Goal: Task Accomplishment & Management: Complete application form

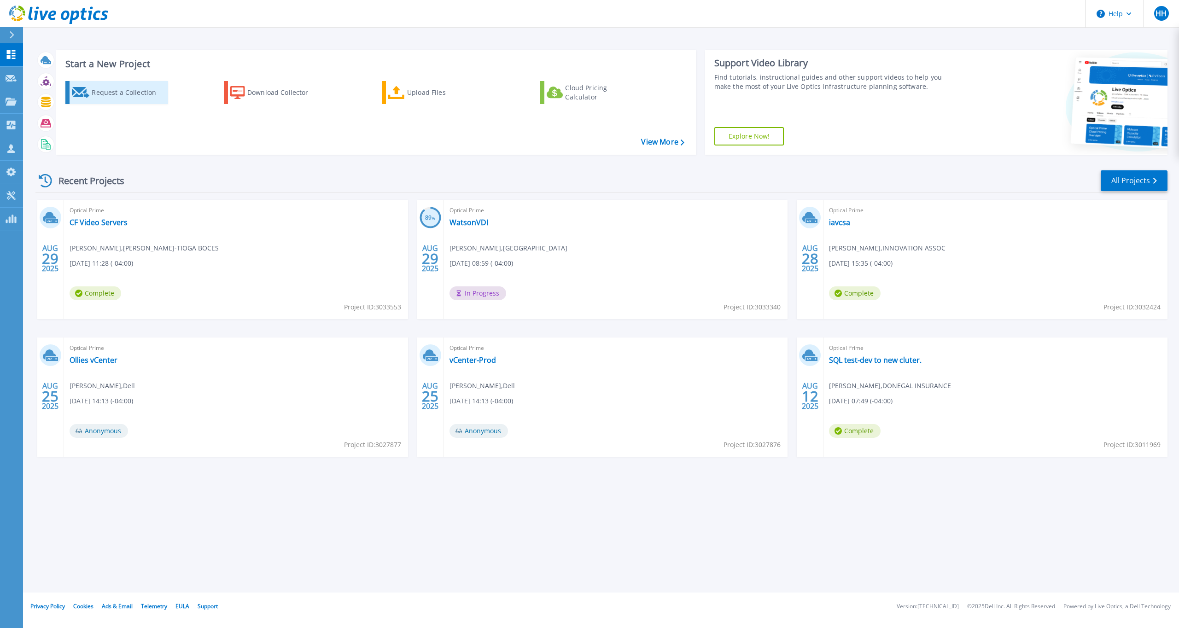
click at [118, 88] on div "Request a Collection" at bounding box center [129, 92] width 74 height 18
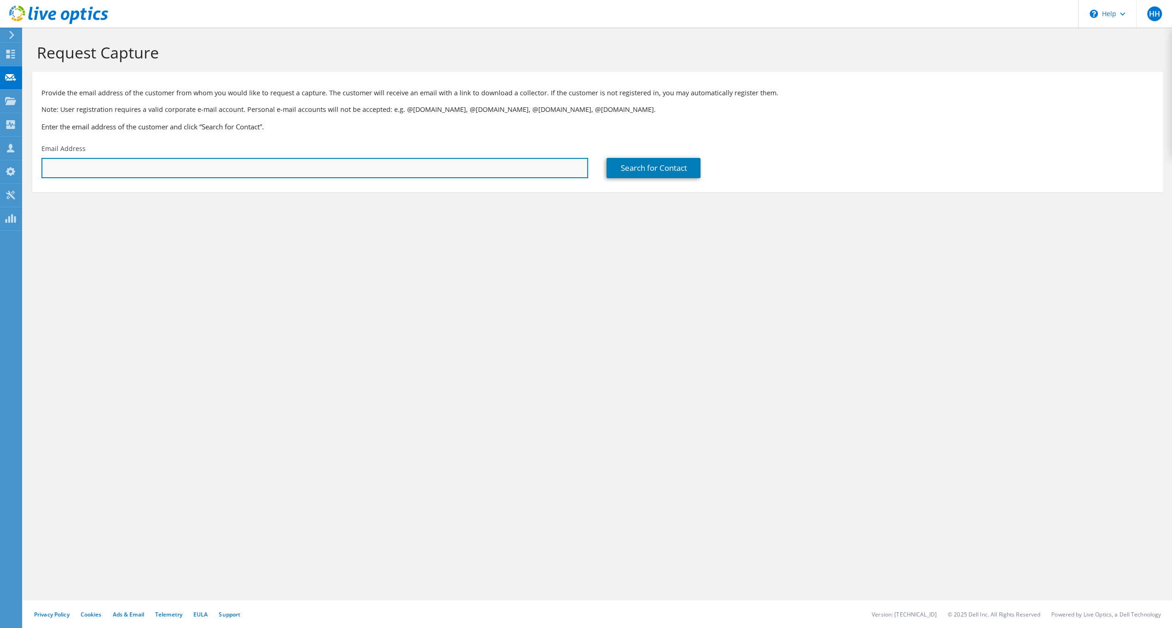
click at [141, 172] on input "text" at bounding box center [314, 168] width 547 height 20
type input "d"
type input "b"
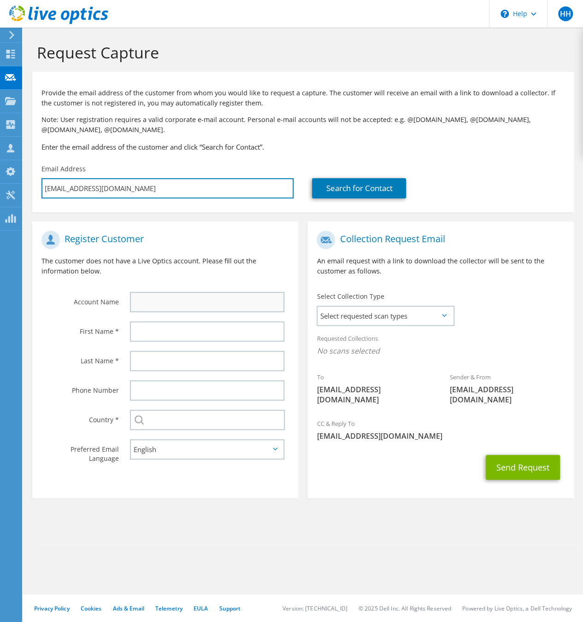
type input "[EMAIL_ADDRESS][DOMAIN_NAME]"
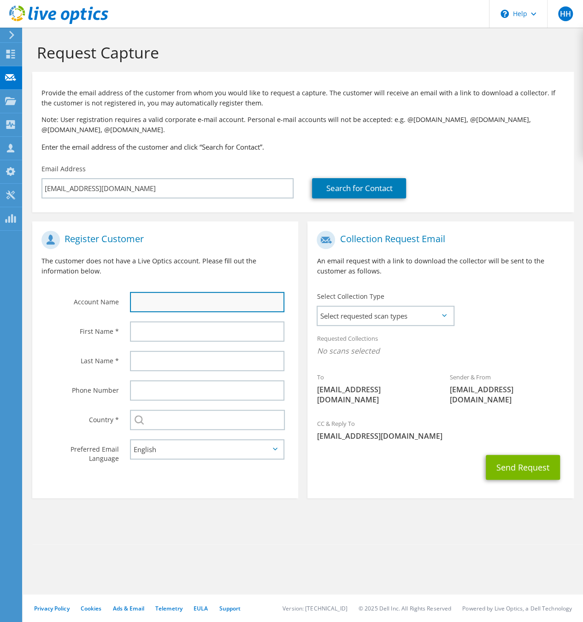
click at [185, 296] on input "text" at bounding box center [207, 302] width 154 height 20
type input "b"
type input "Trillium Health"
type input "[PERSON_NAME]"
type input "Forma"
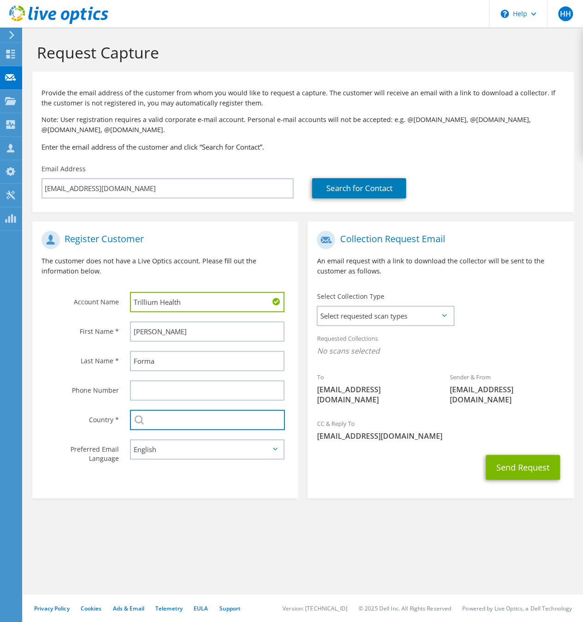
type input "[GEOGRAPHIC_DATA]"
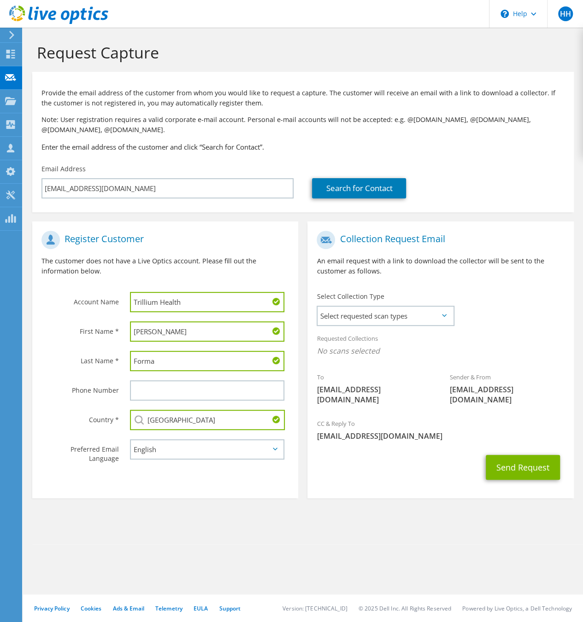
drag, startPoint x: 164, startPoint y: 333, endPoint x: 108, endPoint y: 333, distance: 56.7
click at [108, 333] on div "First Name * [PERSON_NAME]" at bounding box center [165, 331] width 266 height 29
type input "[PERSON_NAME]"
drag, startPoint x: 168, startPoint y: 364, endPoint x: 114, endPoint y: 359, distance: 54.1
click at [114, 359] on div "Last Name * Forma" at bounding box center [165, 360] width 266 height 29
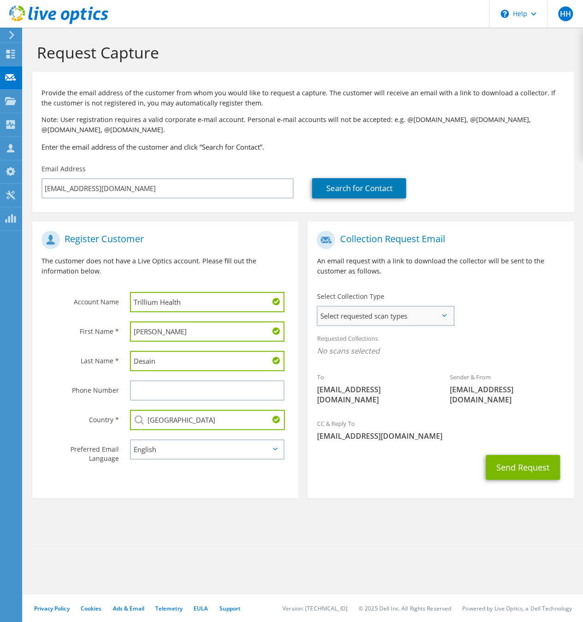
type input "Desain"
click at [430, 314] on span "Select requested scan types" at bounding box center [384, 316] width 135 height 18
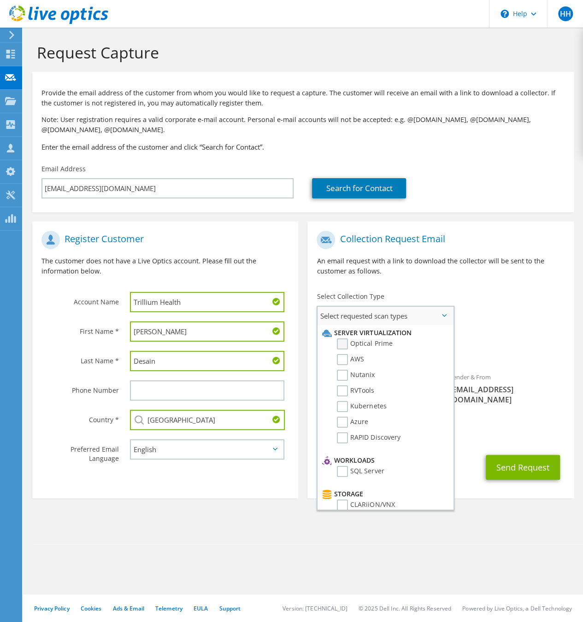
click at [345, 342] on label "Optical Prime" at bounding box center [364, 344] width 55 height 11
click at [0, 0] on input "Optical Prime" at bounding box center [0, 0] width 0 height 0
click at [232, 517] on section "Request Capture Provide the email address of the customer from whom you would l…" at bounding box center [303, 288] width 560 height 520
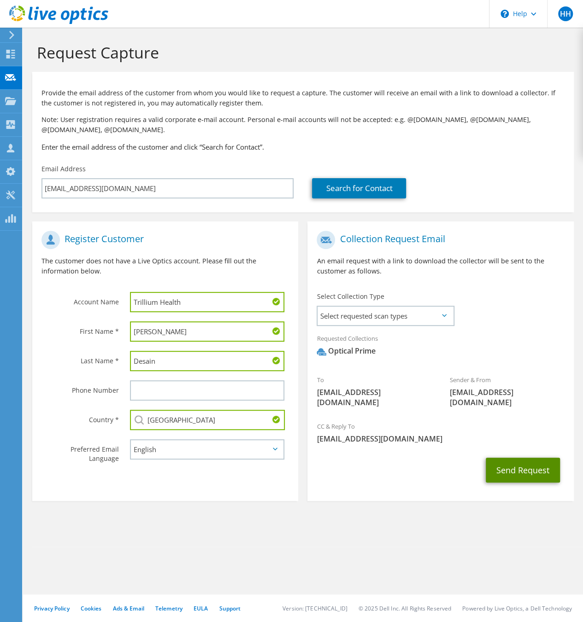
click at [521, 460] on button "Send Request" at bounding box center [522, 470] width 74 height 25
